Goal: Check status: Check status

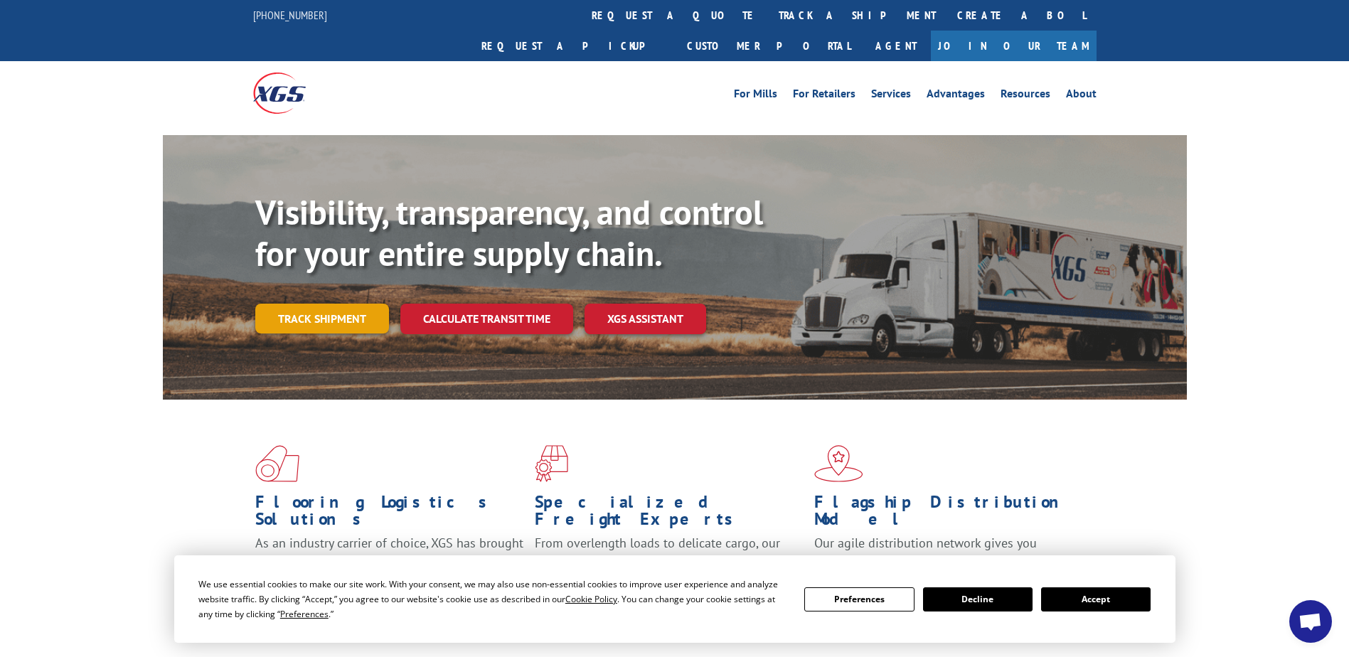
click at [307, 304] on link "Track shipment" at bounding box center [322, 319] width 134 height 30
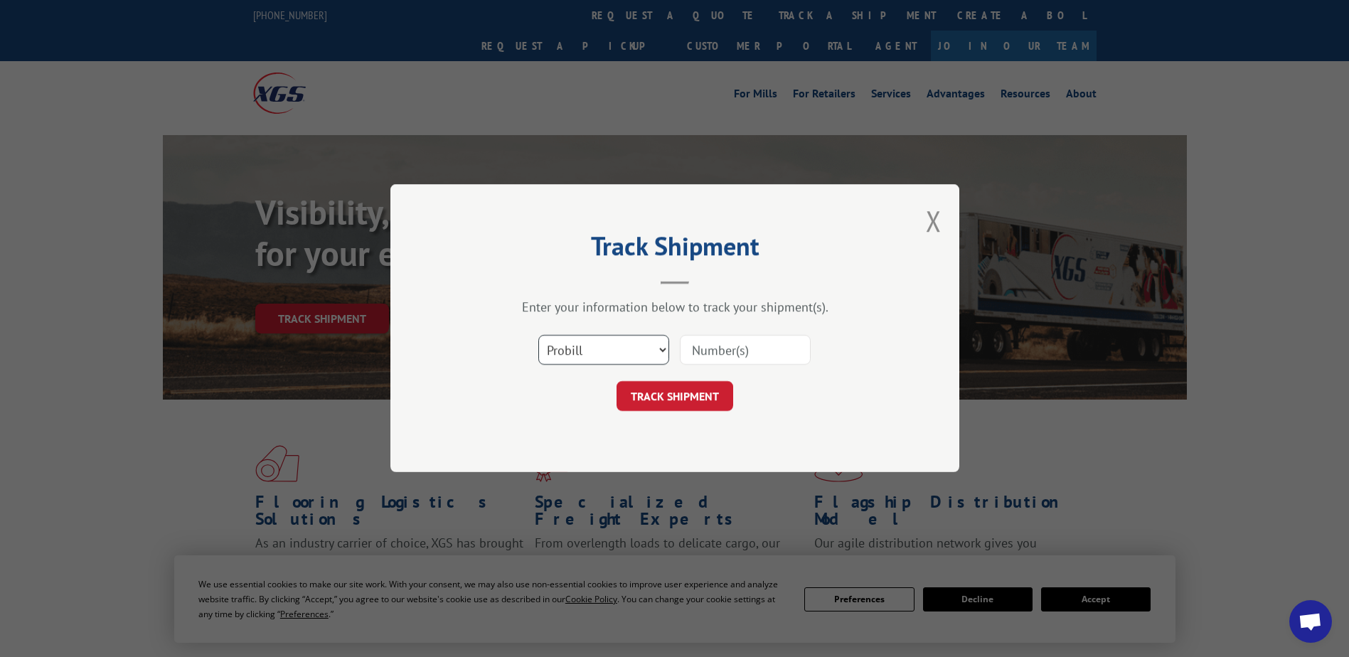
click at [627, 353] on select "Select category... Probill BOL PO" at bounding box center [603, 351] width 131 height 30
select select "bol"
click at [538, 336] on select "Select category... Probill BOL PO" at bounding box center [603, 351] width 131 height 30
click at [754, 347] on input at bounding box center [745, 351] width 131 height 30
paste input "725052171"
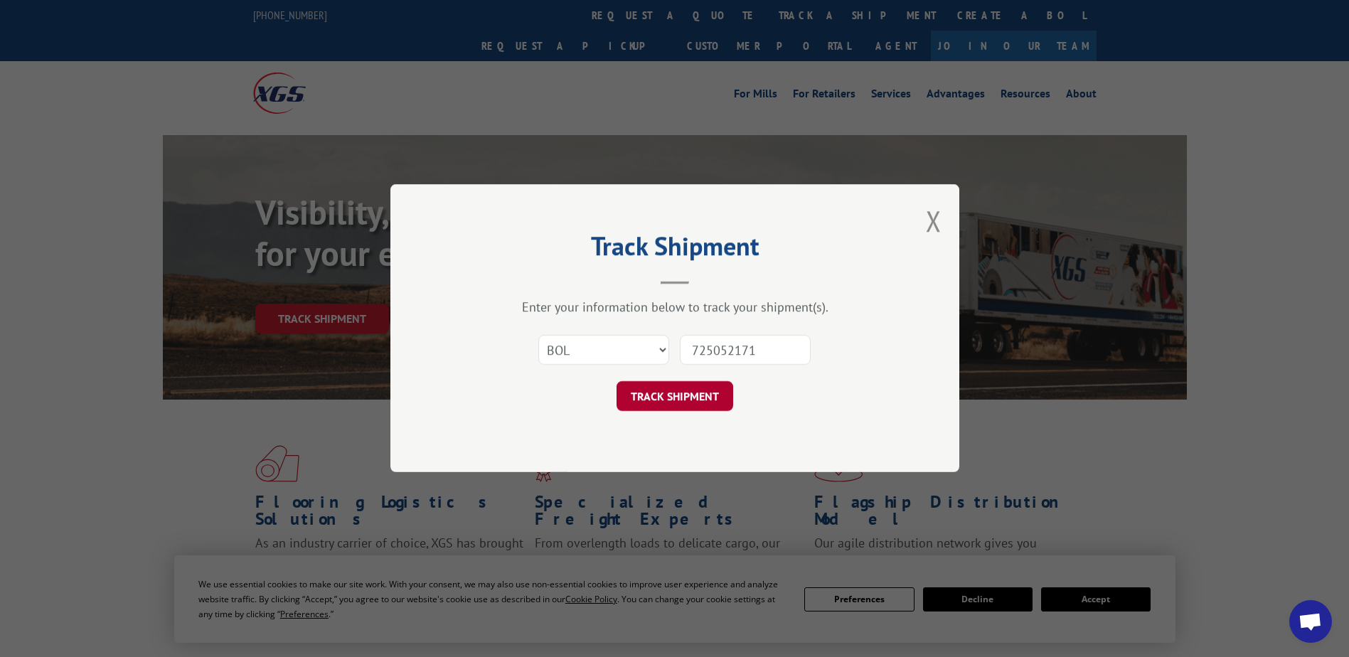
type input "725052171"
click at [694, 387] on button "TRACK SHIPMENT" at bounding box center [675, 397] width 117 height 30
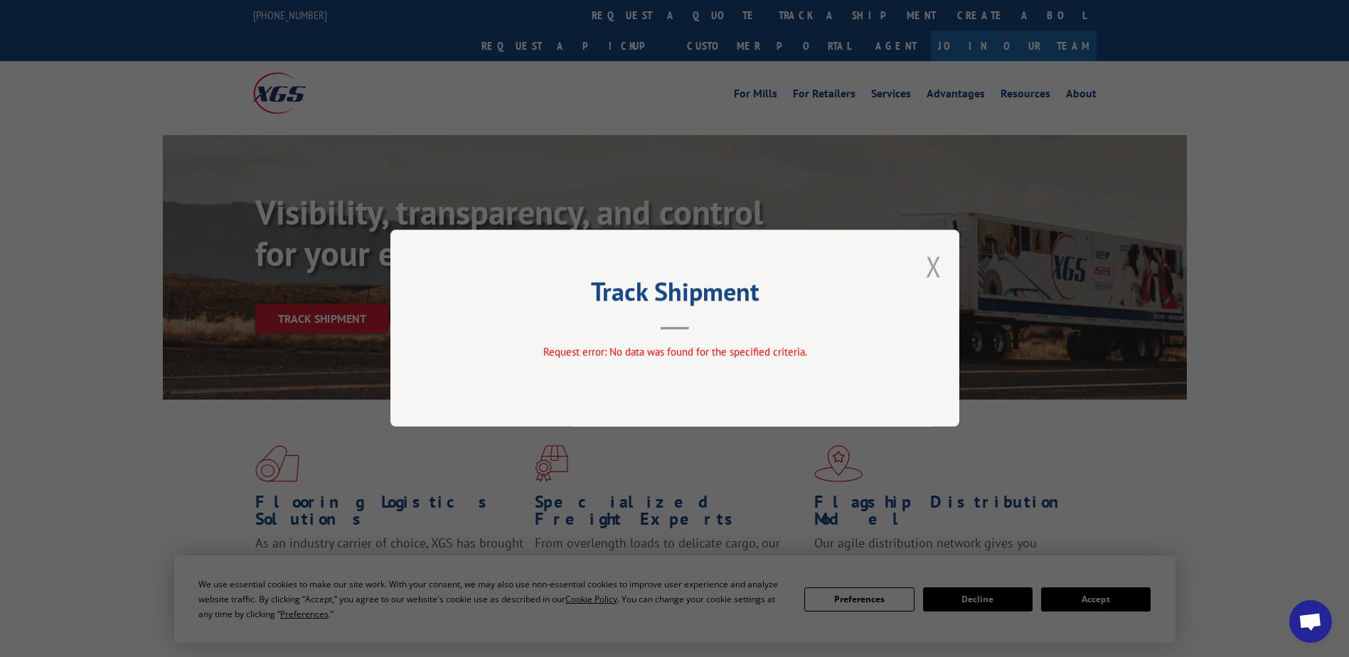
click at [937, 266] on button "Close modal" at bounding box center [934, 266] width 16 height 38
